Goal: Transaction & Acquisition: Register for event/course

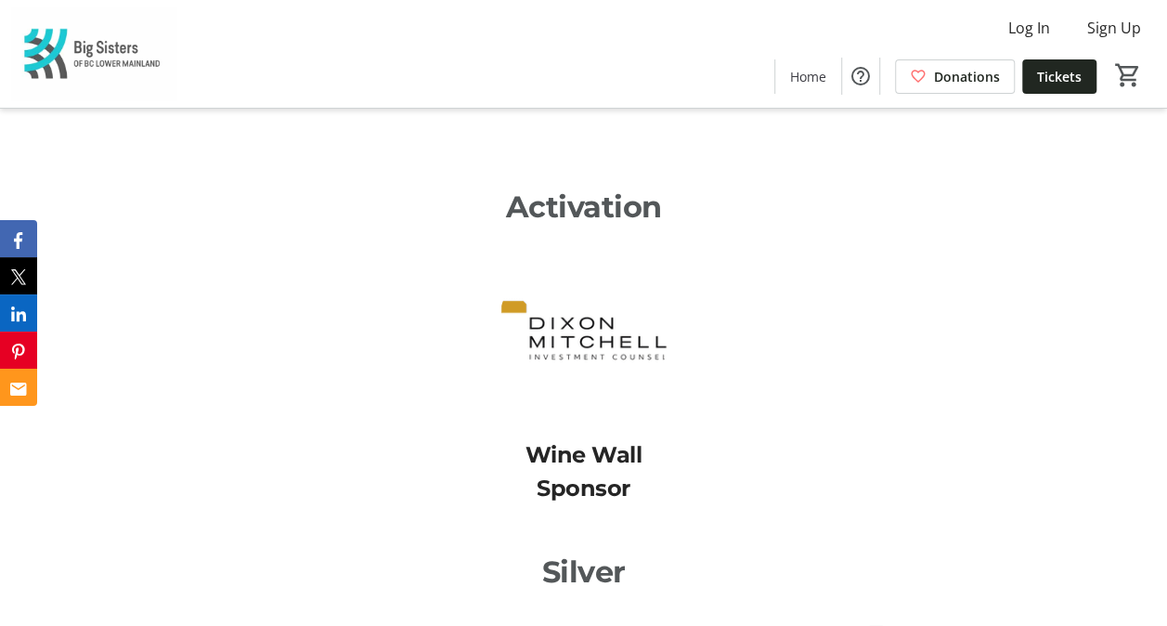
scroll to position [3756, 0]
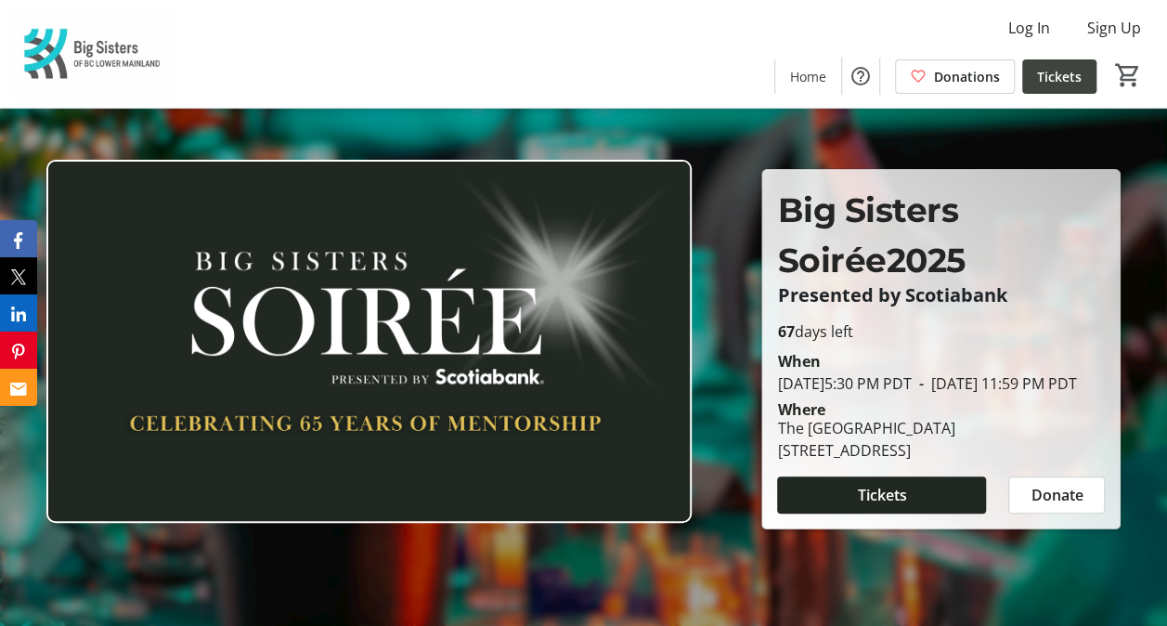
click at [1079, 72] on span "Tickets" at bounding box center [1059, 76] width 45 height 19
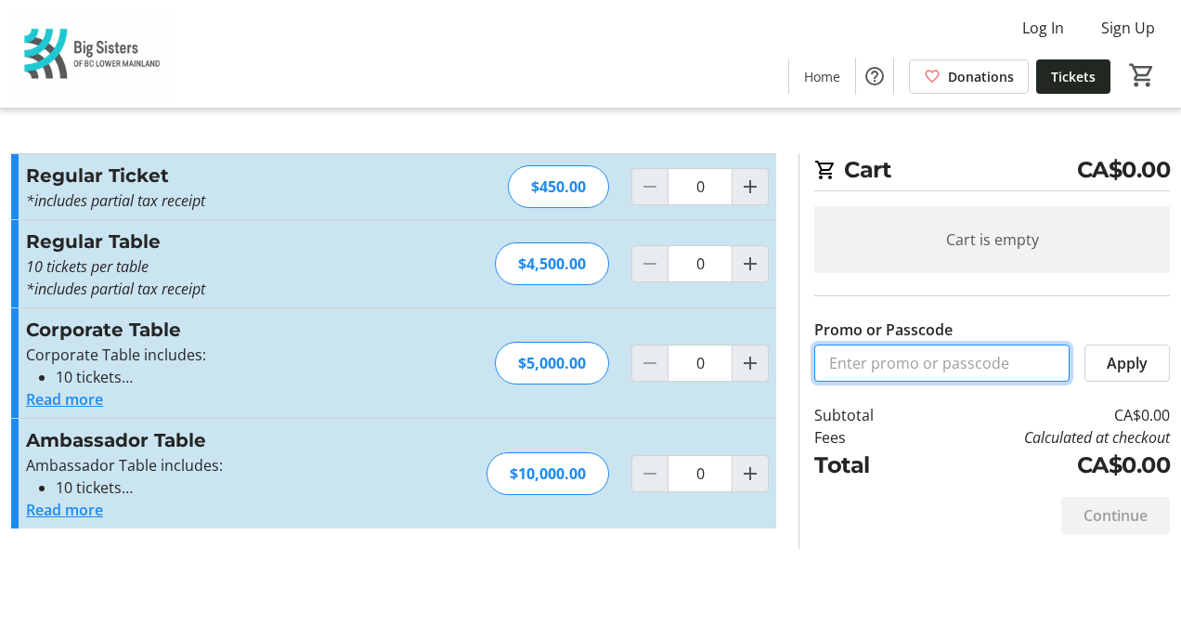
click at [988, 369] on input "Promo or Passcode" at bounding box center [941, 362] width 255 height 37
type input "BigSis_Comp"
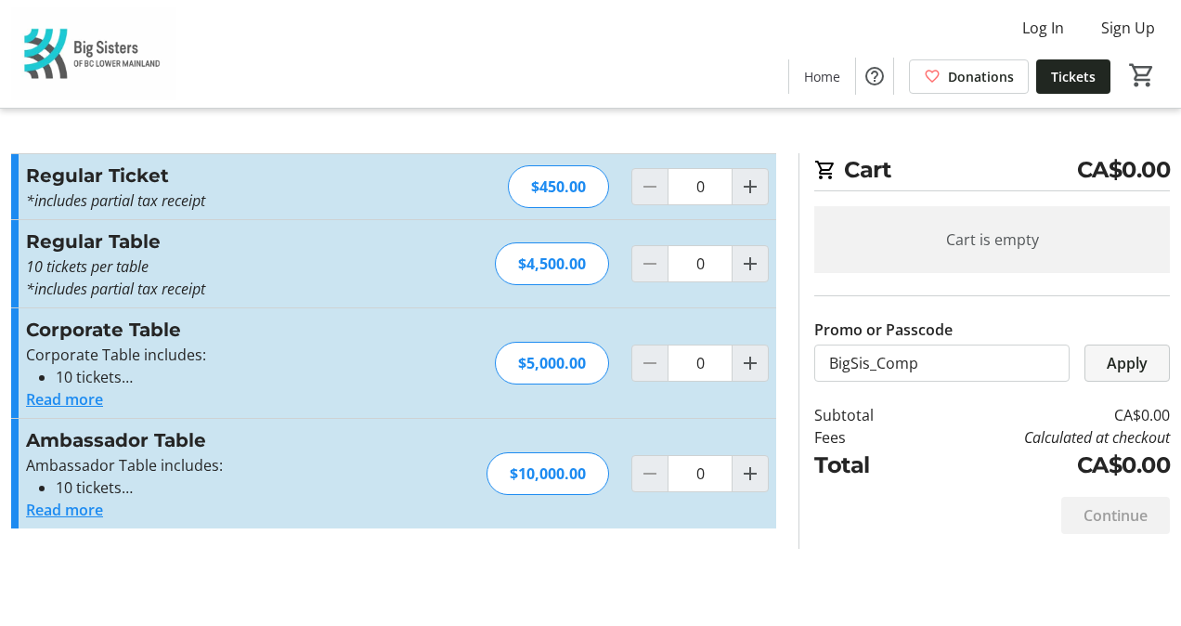
click at [1134, 369] on span "Apply" at bounding box center [1127, 363] width 41 height 22
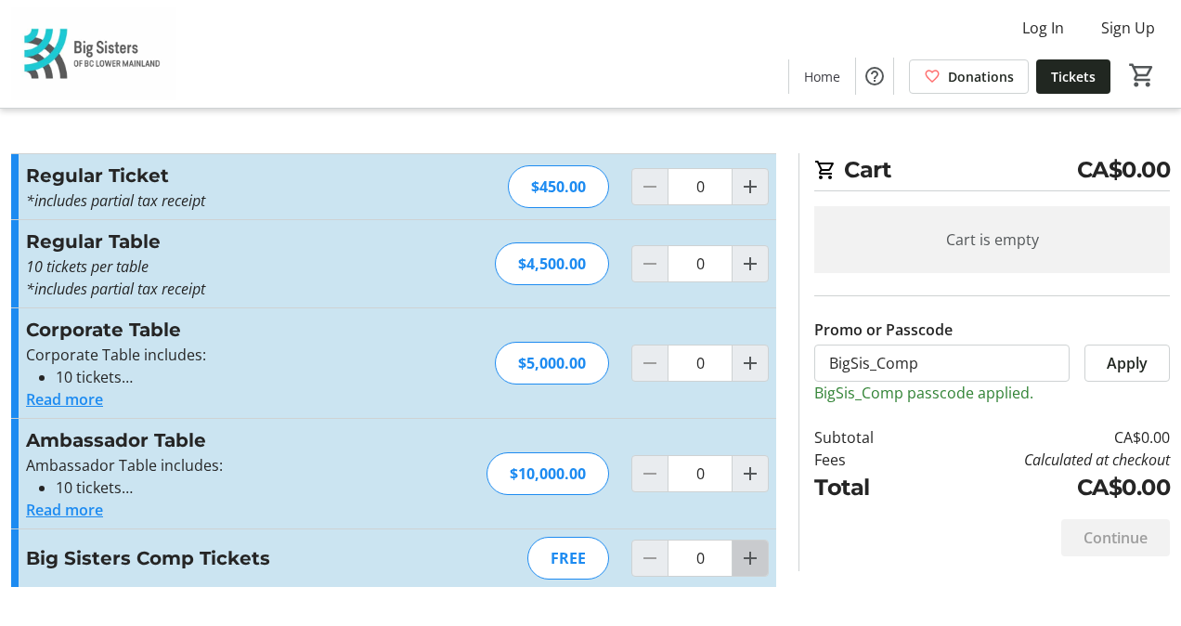
click at [759, 549] on mat-icon "Increment by one" at bounding box center [750, 558] width 22 height 22
type input "1"
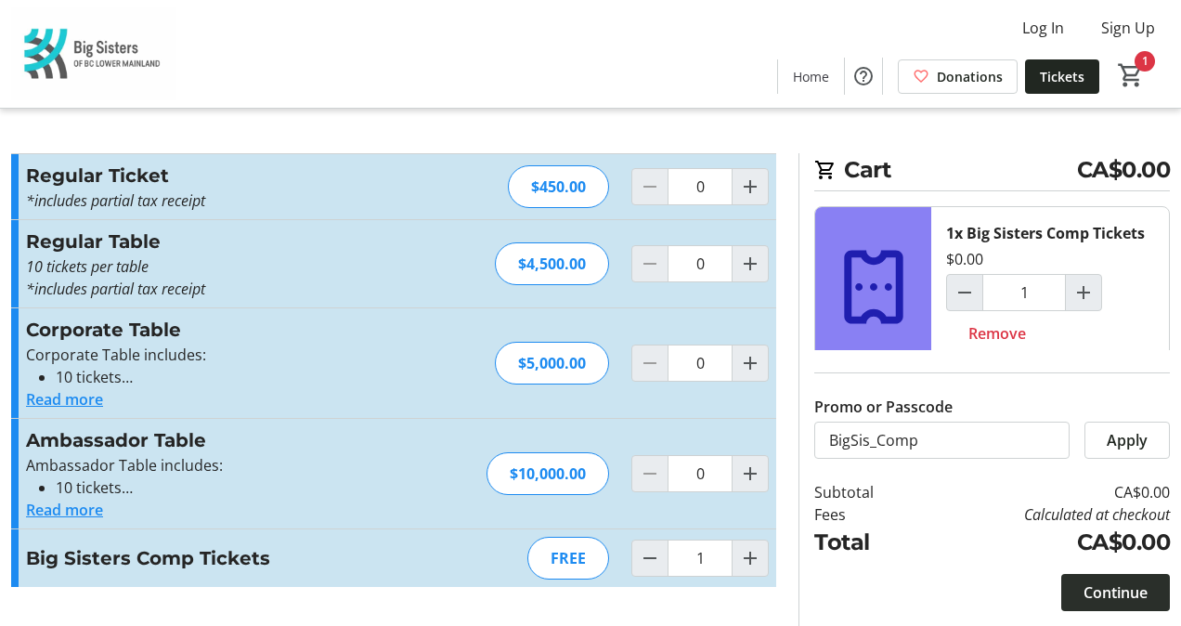
click at [1147, 576] on span at bounding box center [1115, 592] width 109 height 45
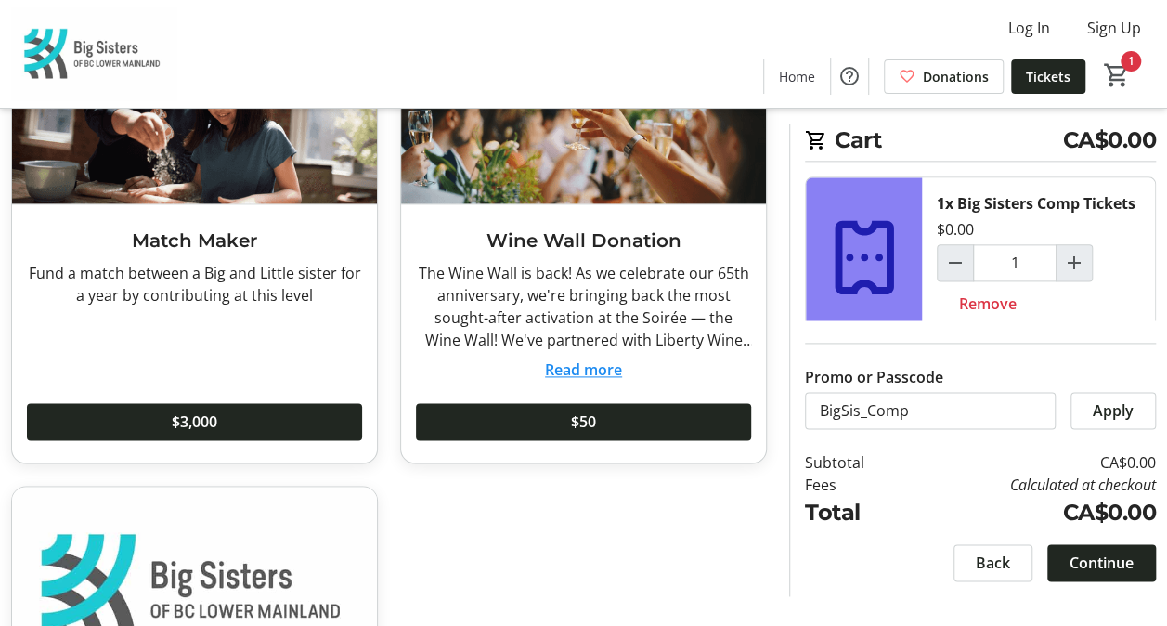
scroll to position [1096, 0]
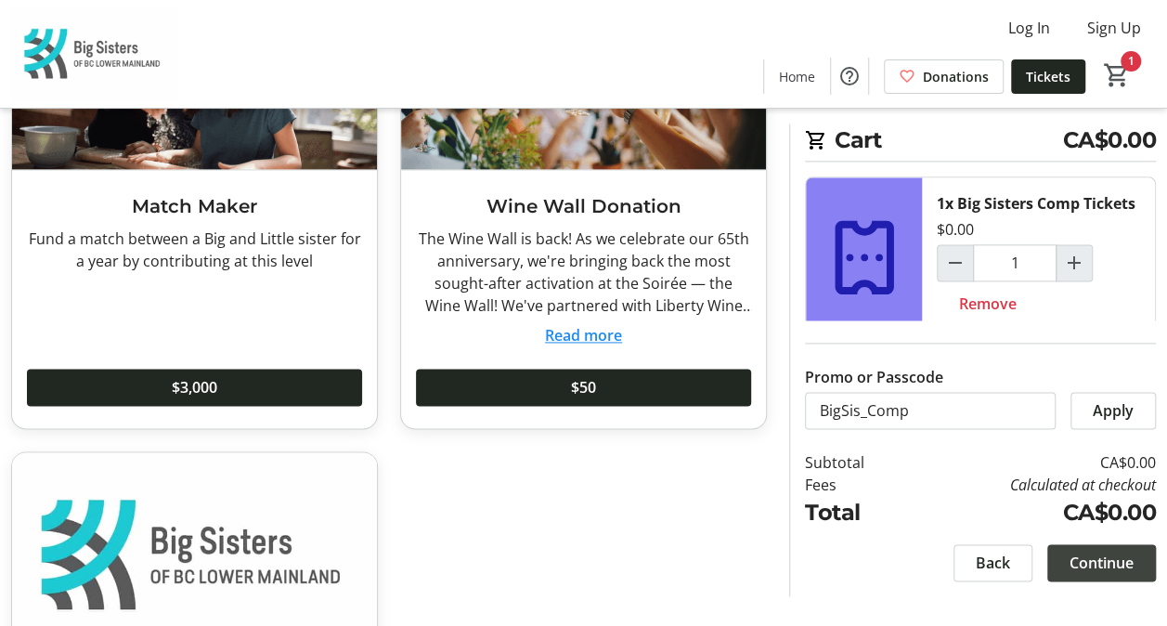
click at [1114, 551] on span "Continue" at bounding box center [1101, 562] width 64 height 22
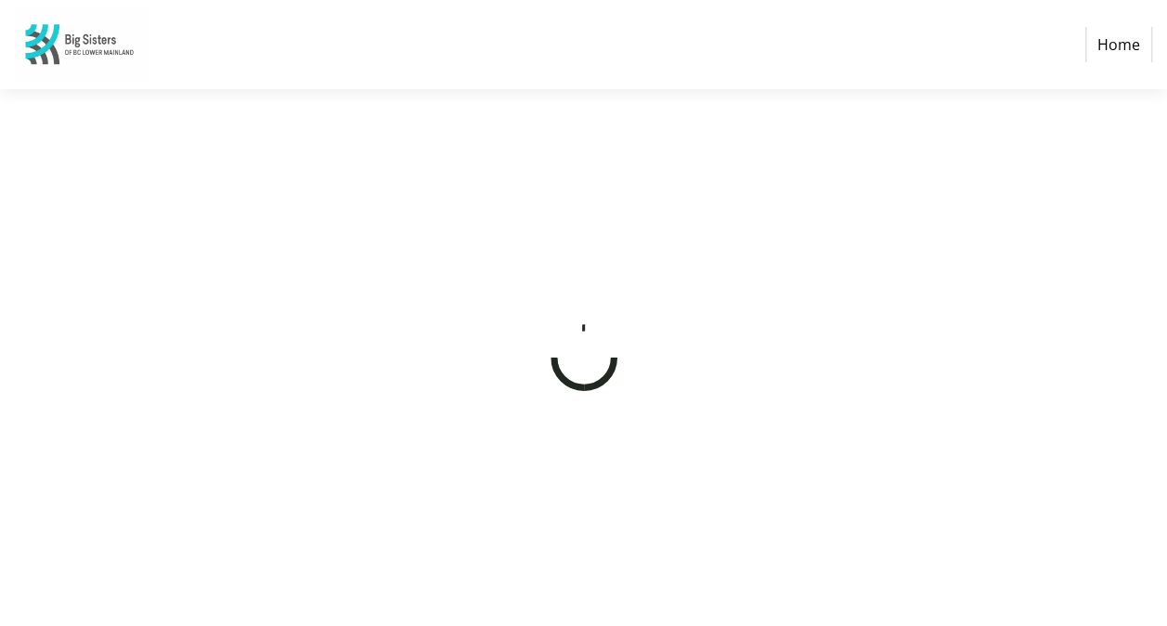
select select "CA"
